Goal: Task Accomplishment & Management: Use online tool/utility

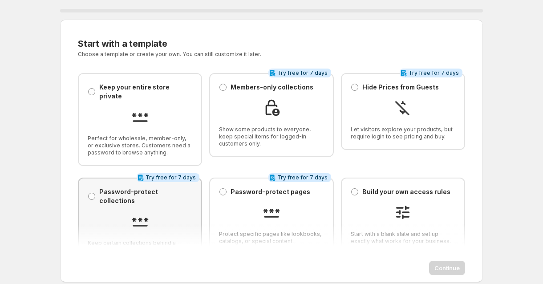
scroll to position [7, 0]
click at [94, 193] on span at bounding box center [91, 196] width 7 height 7
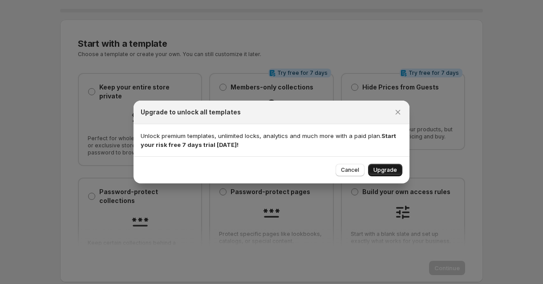
click at [385, 170] on span "Upgrade" at bounding box center [386, 170] width 24 height 7
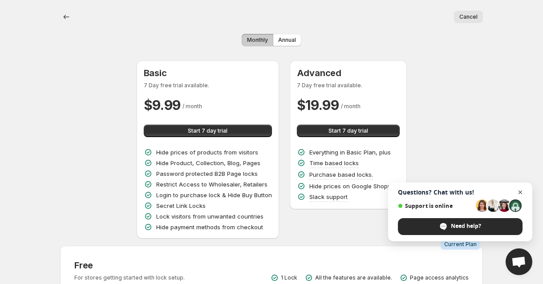
click at [521, 191] on span "Close chat" at bounding box center [520, 192] width 11 height 11
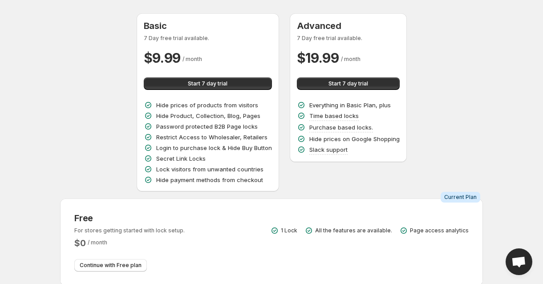
scroll to position [46, 0]
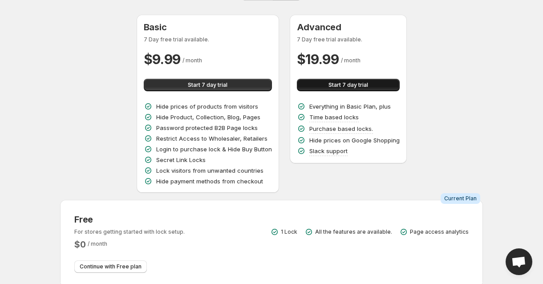
click at [385, 85] on button "Start 7 day trial" at bounding box center [348, 85] width 103 height 12
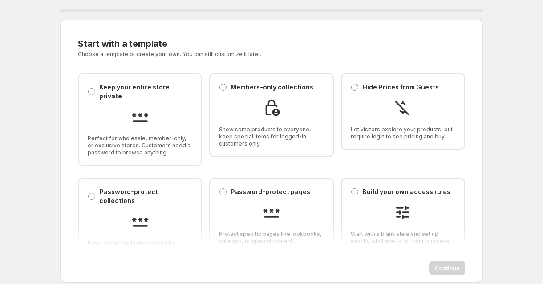
scroll to position [7, 0]
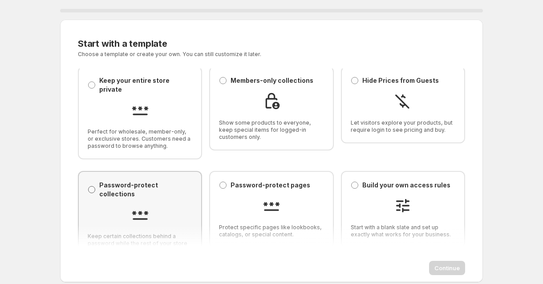
click at [92, 186] on span at bounding box center [91, 189] width 7 height 7
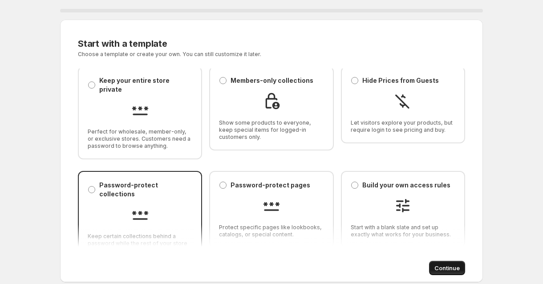
click at [454, 266] on span "Continue" at bounding box center [447, 268] width 25 height 9
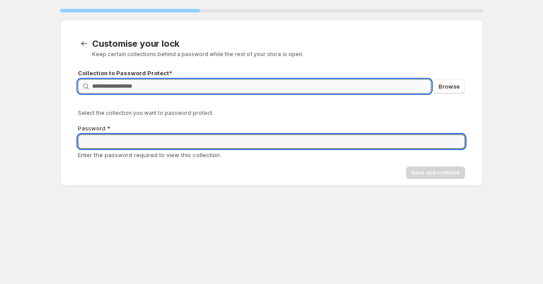
click at [184, 91] on input "Query" at bounding box center [261, 86] width 339 height 14
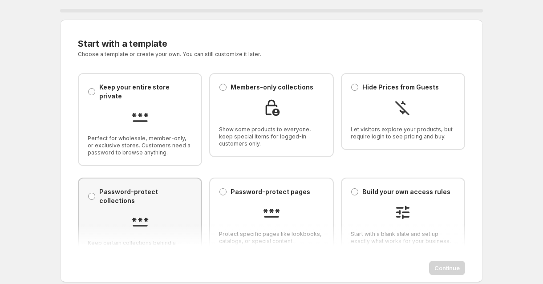
click at [123, 187] on p "Password-protect collections" at bounding box center [145, 196] width 93 height 18
click at [451, 269] on span "Continue" at bounding box center [447, 268] width 25 height 9
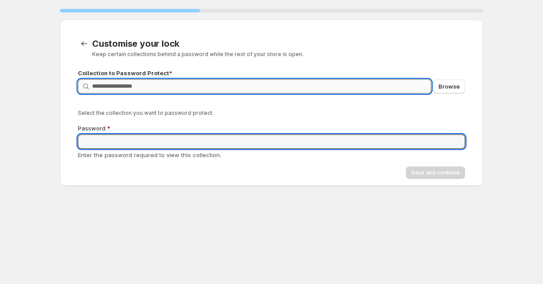
click at [165, 89] on input "Query" at bounding box center [261, 86] width 339 height 14
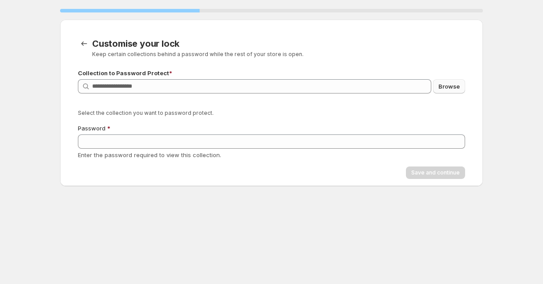
click at [461, 89] on button "Browse" at bounding box center [449, 86] width 32 height 14
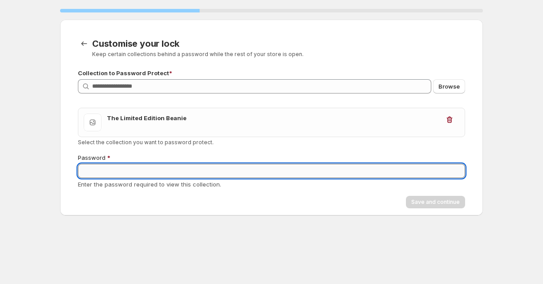
click at [106, 169] on input "Password" at bounding box center [271, 171] width 387 height 14
type input "*"
type input "**********"
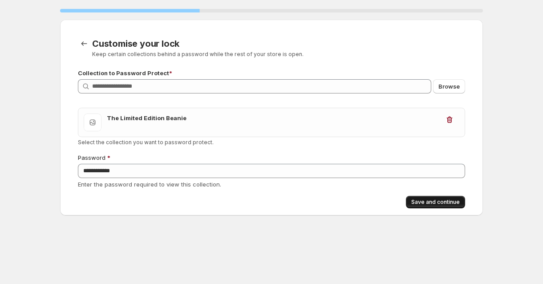
click at [434, 203] on span "Save and continue" at bounding box center [435, 202] width 49 height 7
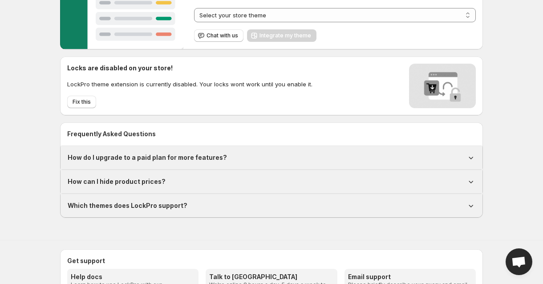
scroll to position [154, 0]
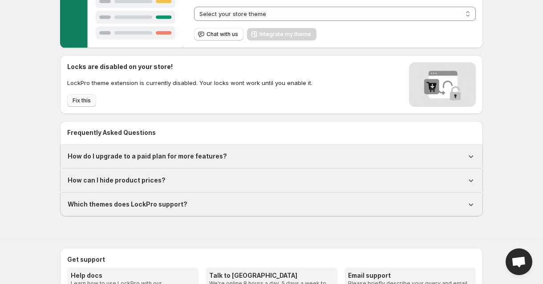
click at [84, 100] on span "Fix this" at bounding box center [82, 100] width 18 height 7
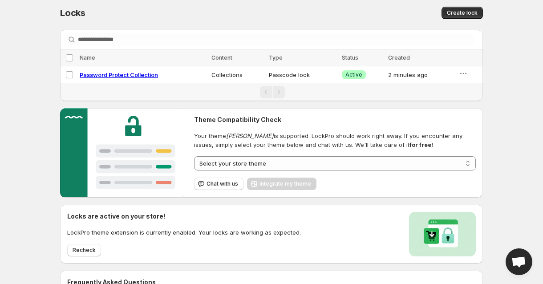
scroll to position [0, 0]
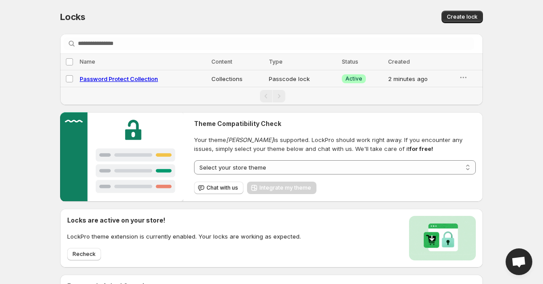
click at [134, 77] on span "Password Protect Collection" at bounding box center [119, 78] width 78 height 7
select select "**********"
select select "******"
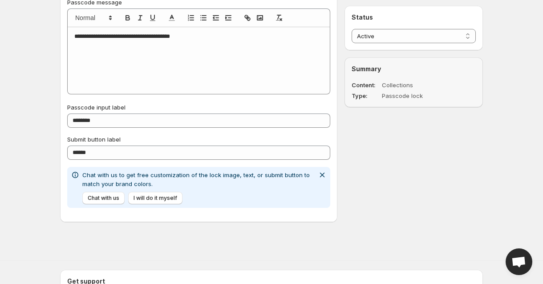
scroll to position [547, 0]
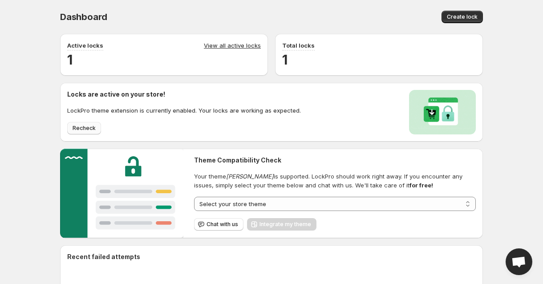
click at [82, 128] on span "Recheck" at bounding box center [84, 128] width 23 height 7
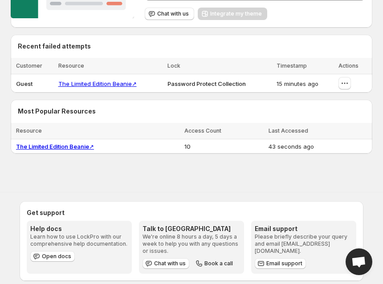
scroll to position [281, 0]
